Goal: Information Seeking & Learning: Learn about a topic

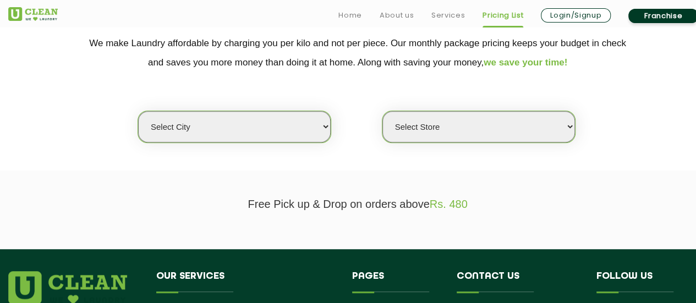
scroll to position [237, 0]
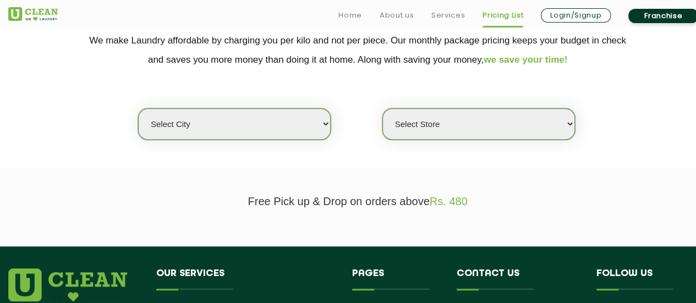
click at [285, 135] on select "Select city [GEOGRAPHIC_DATA] [GEOGRAPHIC_DATA] [GEOGRAPHIC_DATA] [GEOGRAPHIC_D…" at bounding box center [234, 123] width 193 height 31
select select "8"
click at [138, 108] on select "Select city [GEOGRAPHIC_DATA] [GEOGRAPHIC_DATA] [GEOGRAPHIC_DATA] [GEOGRAPHIC_D…" at bounding box center [234, 123] width 193 height 31
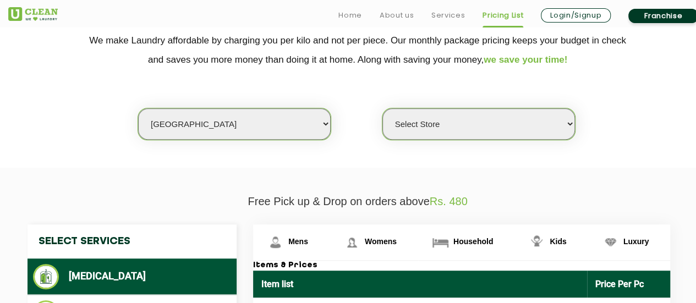
click at [426, 113] on select "Select Store [GEOGRAPHIC_DATA] [GEOGRAPHIC_DATA] [GEOGRAPHIC_DATA] [GEOGRAPHIC_…" at bounding box center [478, 123] width 193 height 31
select select "119"
click at [382, 108] on select "Select Store [GEOGRAPHIC_DATA] [GEOGRAPHIC_DATA] [GEOGRAPHIC_DATA] [GEOGRAPHIC_…" at bounding box center [478, 123] width 193 height 31
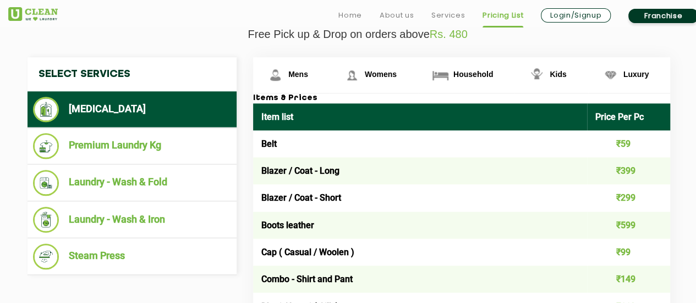
scroll to position [435, 0]
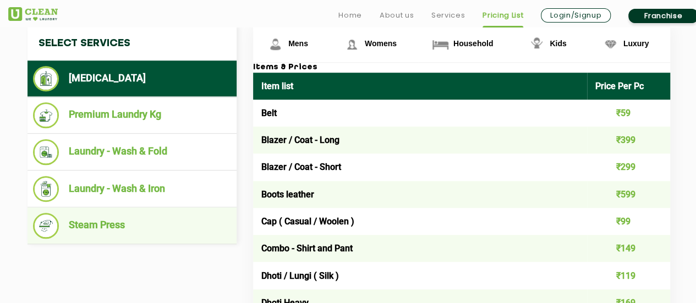
click at [177, 235] on li "Steam Press" at bounding box center [132, 226] width 198 height 26
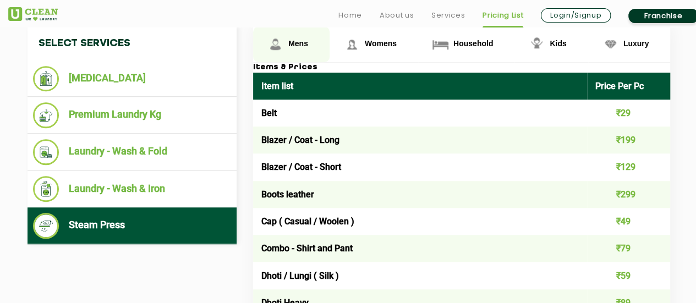
click at [316, 48] on link "Mens" at bounding box center [291, 44] width 76 height 36
click at [310, 42] on link "Mens" at bounding box center [291, 44] width 76 height 36
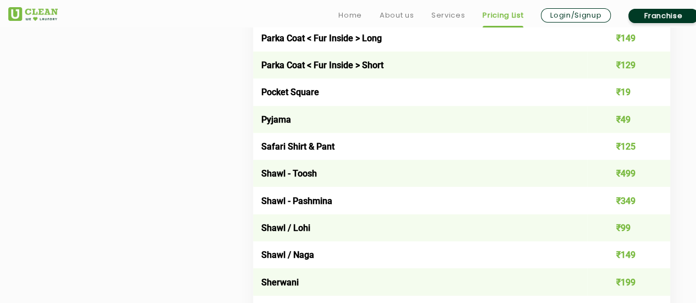
scroll to position [1542, 0]
